Goal: Register for event/course

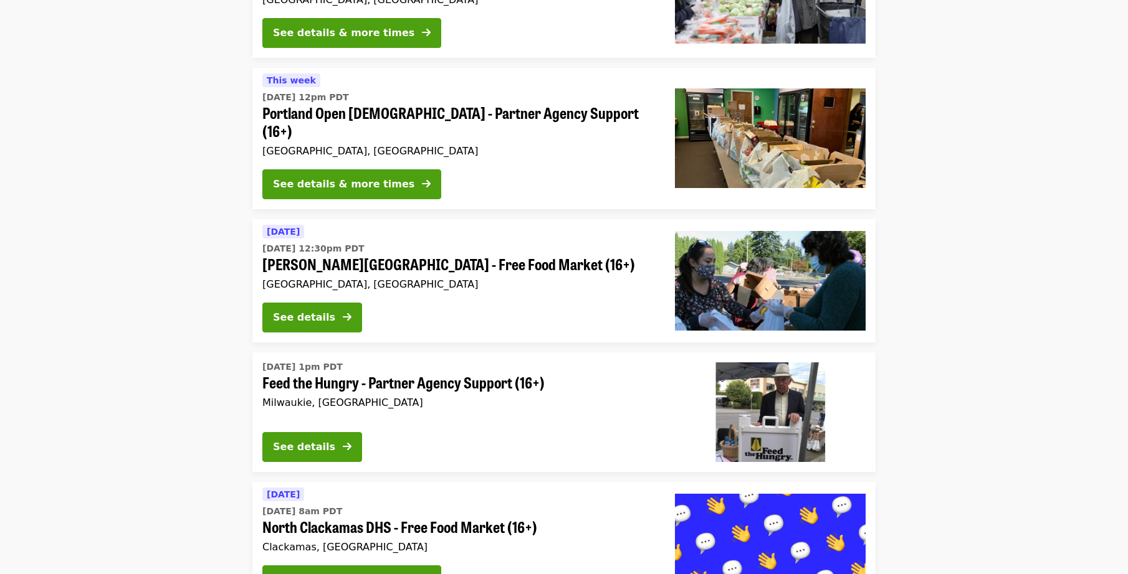
scroll to position [2616, 0]
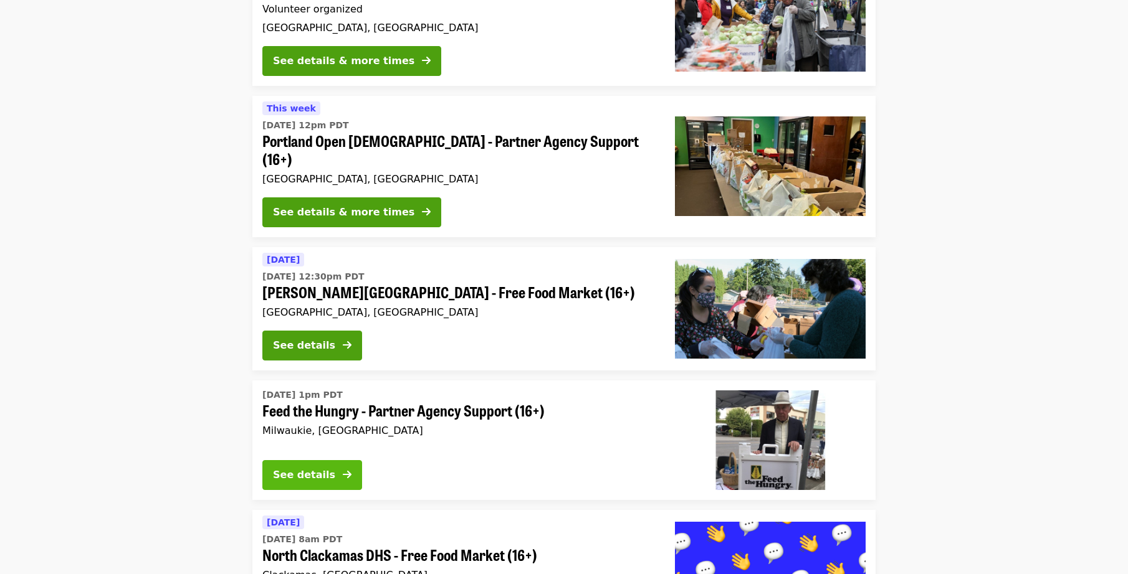
click at [318, 468] on div "See details" at bounding box center [304, 475] width 62 height 15
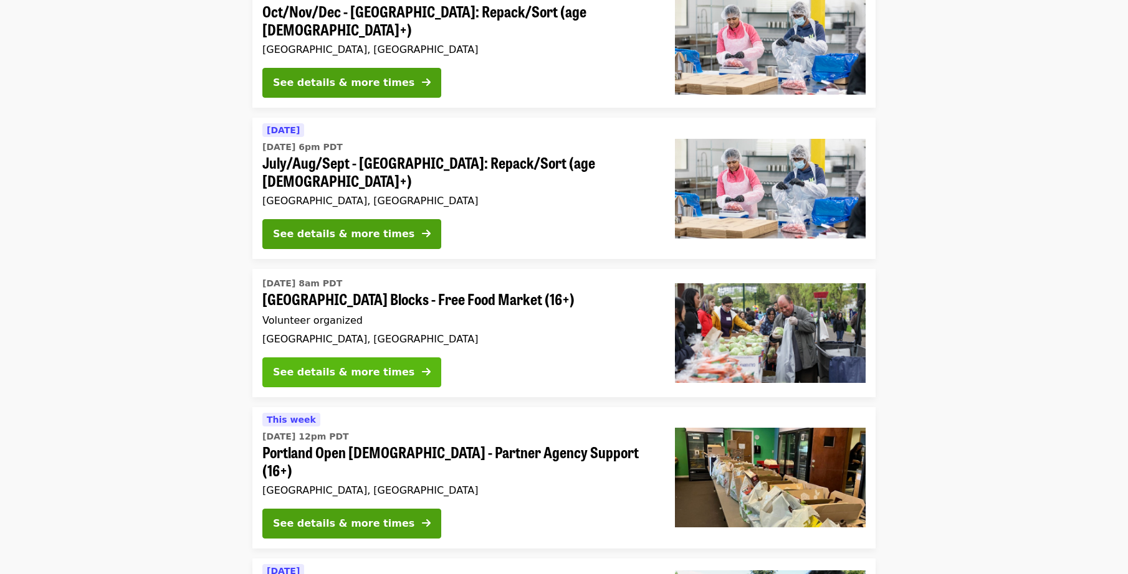
scroll to position [2283, 0]
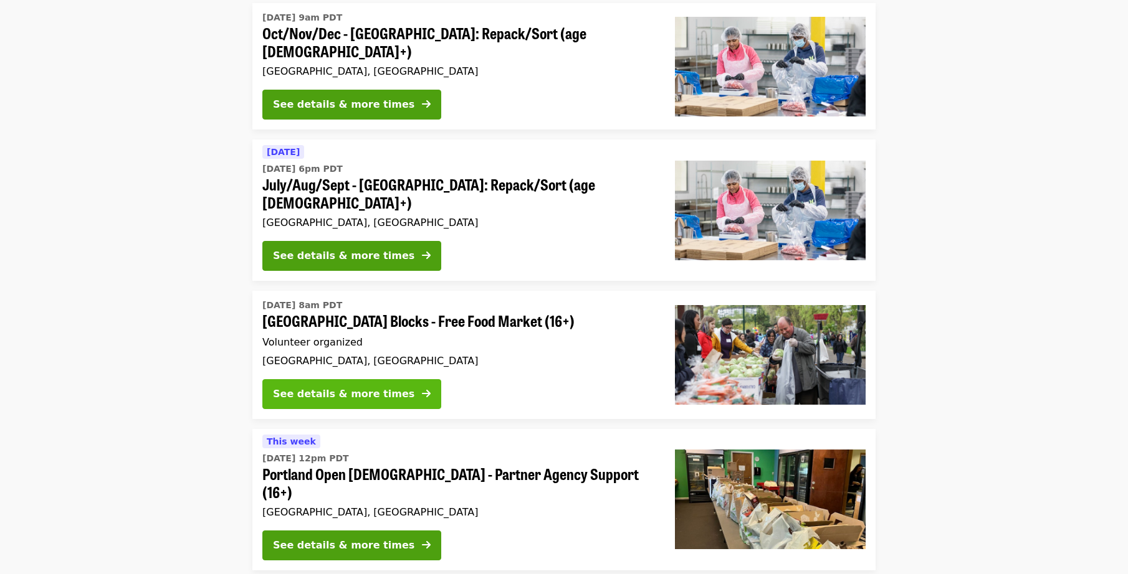
click at [313, 387] on div "See details & more times" at bounding box center [343, 394] width 141 height 15
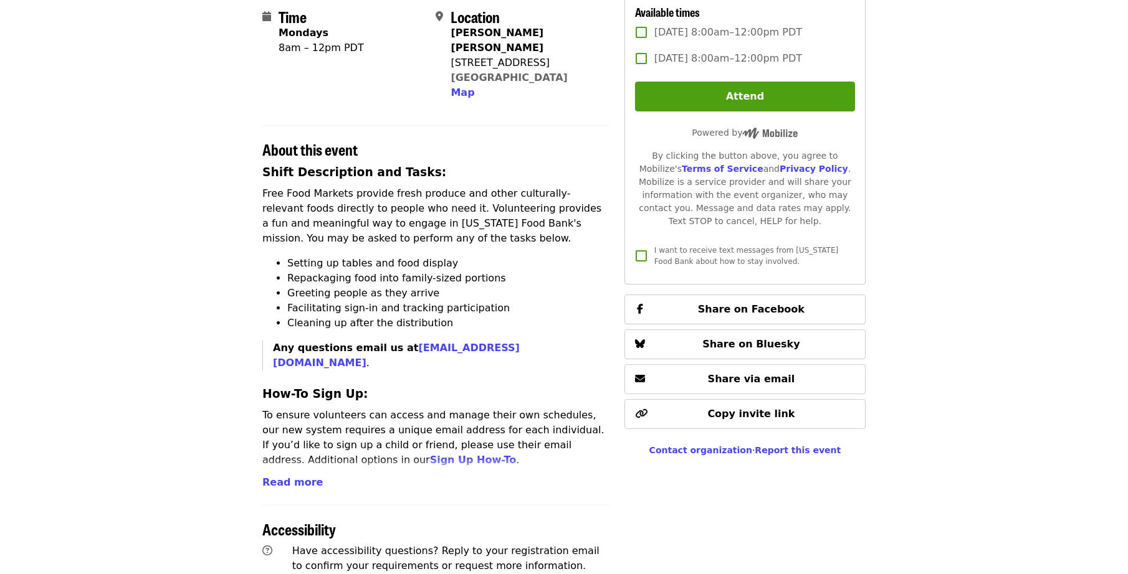
scroll to position [311, 0]
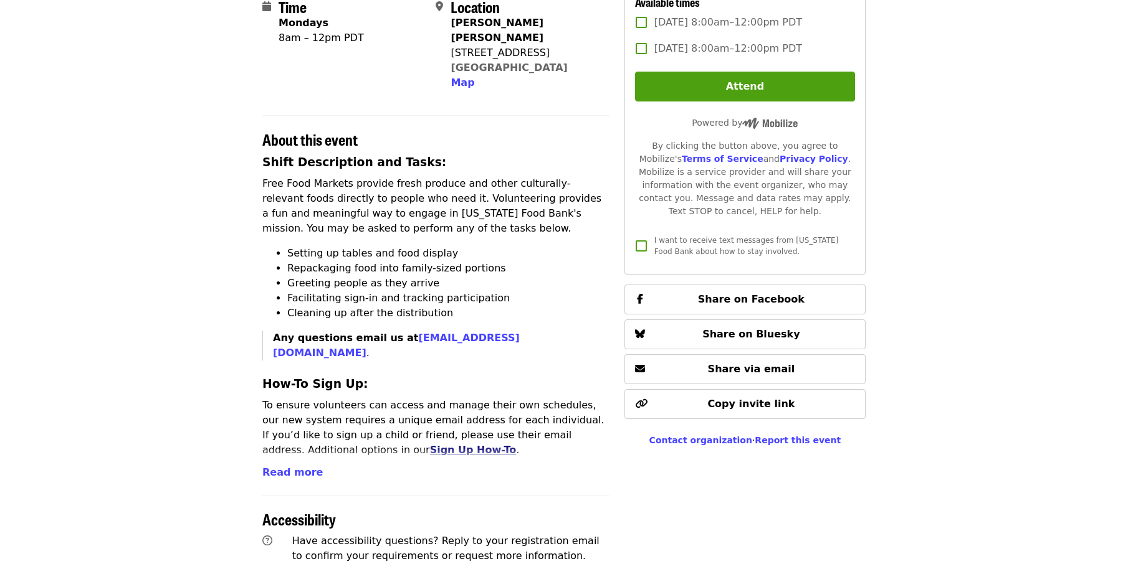
click at [430, 444] on link "Sign Up How-To" at bounding box center [473, 450] width 87 height 12
click at [299, 467] on span "Read more" at bounding box center [292, 473] width 60 height 12
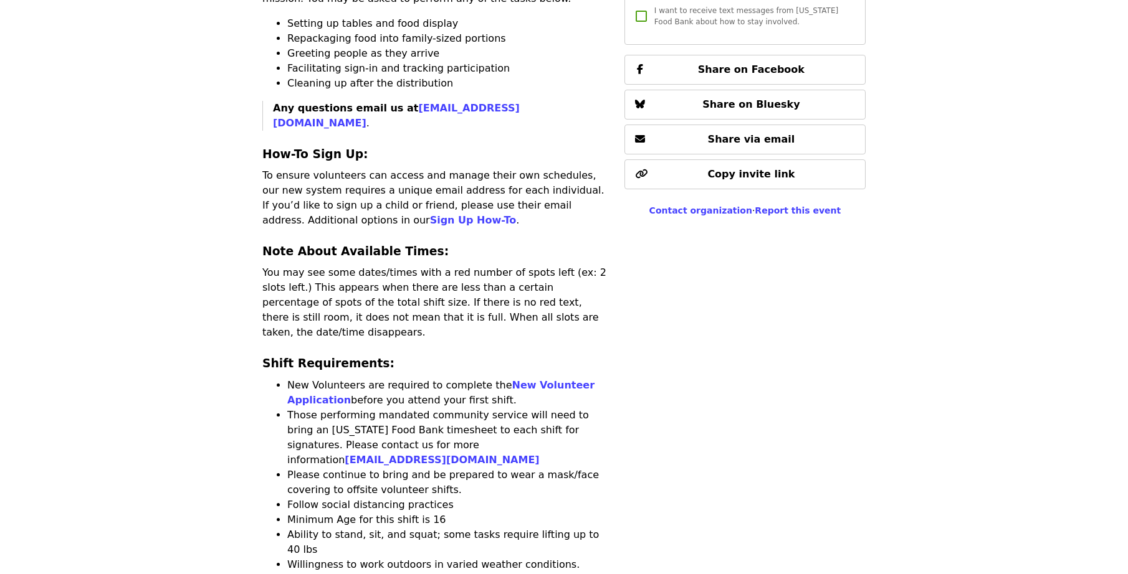
scroll to position [561, 0]
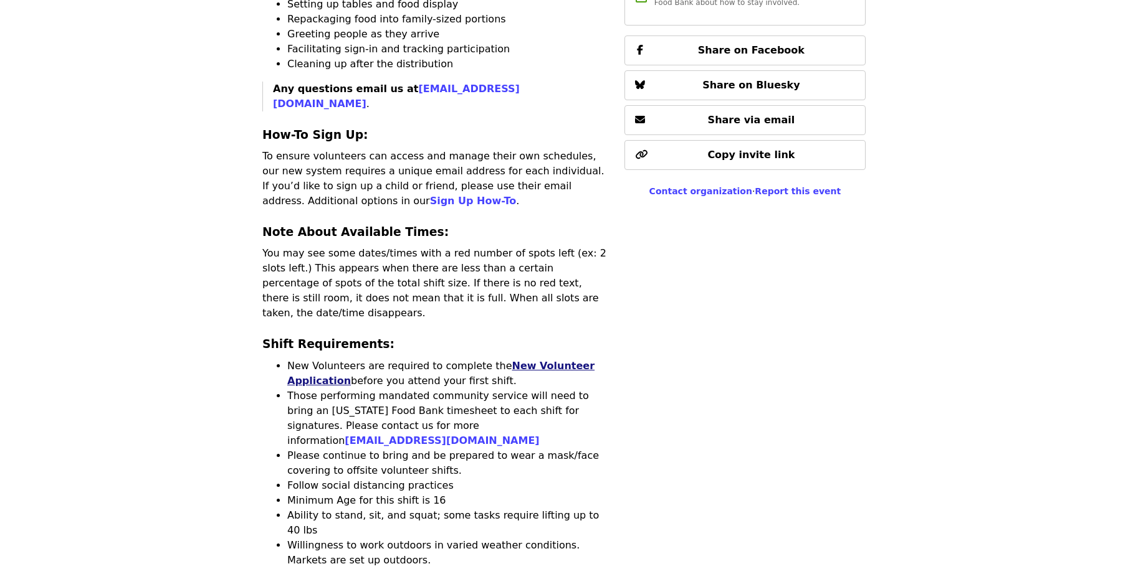
click at [323, 360] on link "New Volunteer Application" at bounding box center [440, 373] width 307 height 27
